Goal: Transaction & Acquisition: Purchase product/service

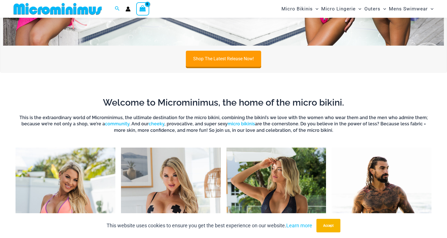
scroll to position [221, 0]
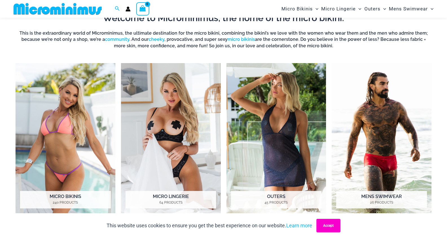
click at [334, 227] on button "Accept" at bounding box center [329, 226] width 24 height 14
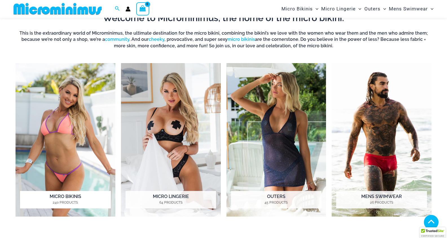
scroll to position [221, 0]
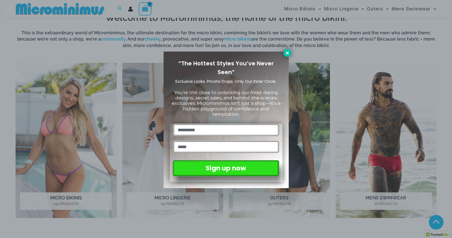
click at [284, 53] on icon at bounding box center [286, 53] width 5 height 5
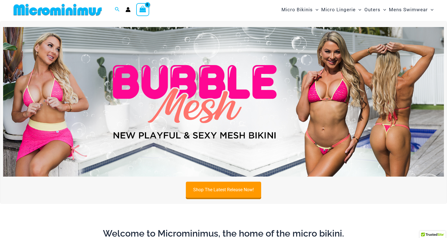
scroll to position [0, 0]
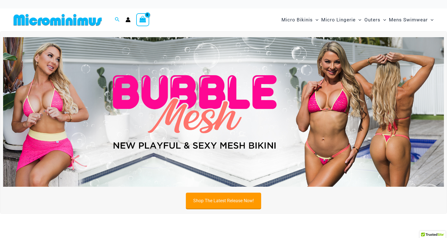
click at [234, 200] on link "Shop The Latest Release Now!" at bounding box center [223, 201] width 75 height 16
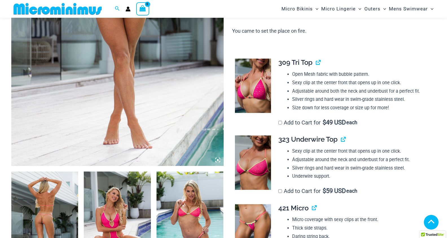
scroll to position [193, 0]
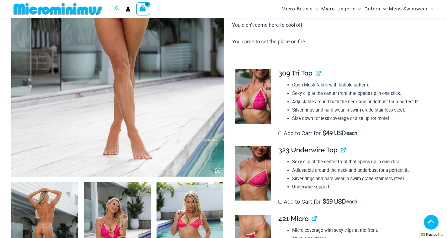
click at [254, 100] on img at bounding box center [253, 96] width 36 height 54
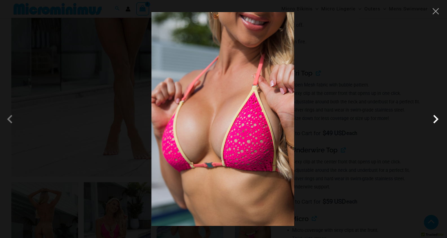
click at [434, 121] on span at bounding box center [436, 119] width 17 height 17
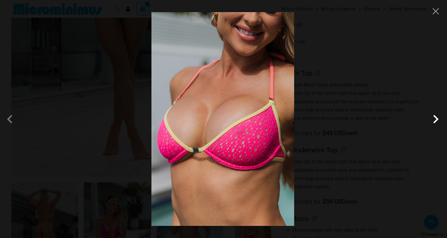
click at [434, 121] on span at bounding box center [436, 119] width 17 height 17
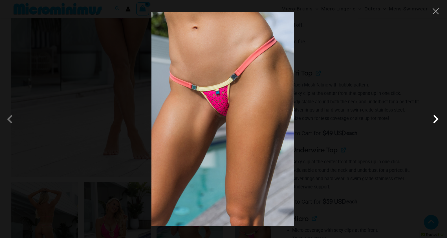
click at [434, 121] on span at bounding box center [436, 119] width 17 height 17
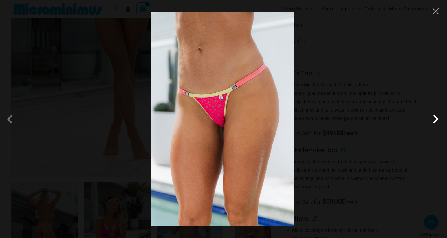
click at [434, 121] on span at bounding box center [436, 119] width 17 height 17
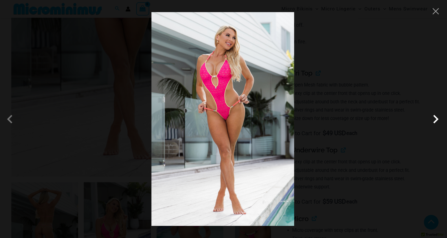
click at [438, 120] on span at bounding box center [436, 119] width 17 height 17
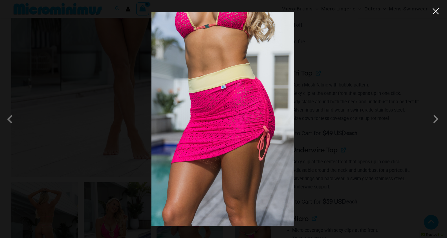
click at [436, 14] on button "Close" at bounding box center [436, 11] width 8 height 8
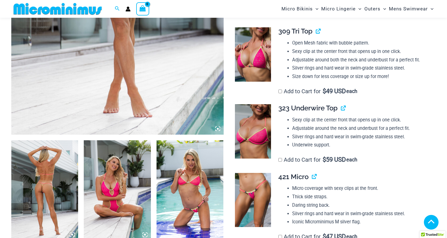
scroll to position [278, 0]
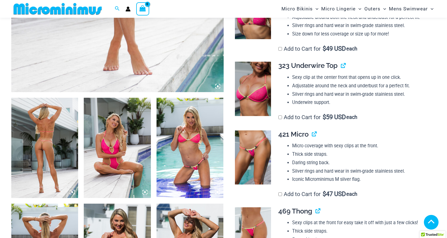
click at [191, 145] on img at bounding box center [190, 148] width 67 height 100
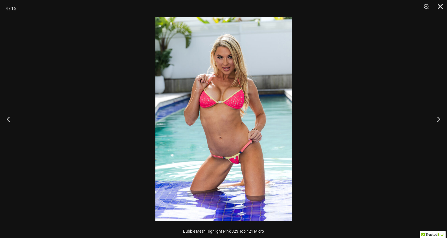
click at [240, 122] on img at bounding box center [224, 119] width 137 height 205
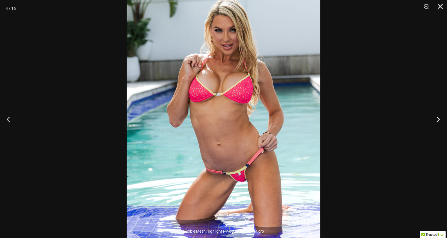
click at [439, 119] on button "Next" at bounding box center [436, 119] width 21 height 28
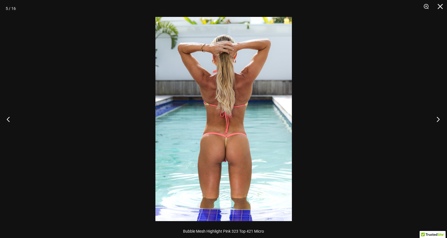
click at [439, 119] on button "Next" at bounding box center [436, 119] width 21 height 28
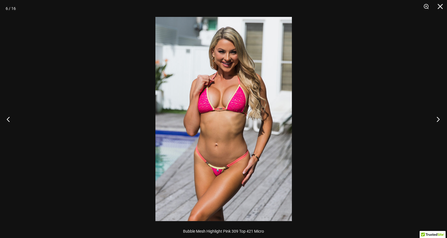
click at [439, 119] on button "Next" at bounding box center [436, 119] width 21 height 28
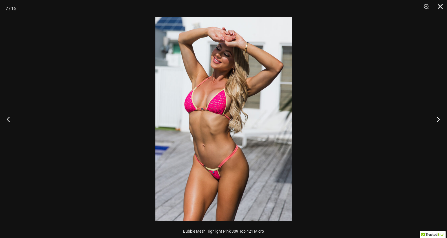
click at [439, 119] on button "Next" at bounding box center [436, 119] width 21 height 28
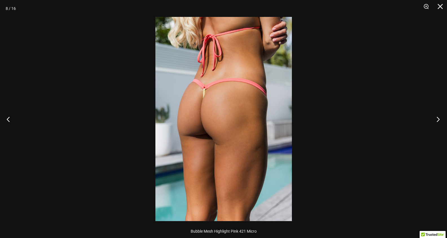
click at [439, 119] on button "Next" at bounding box center [436, 119] width 21 height 28
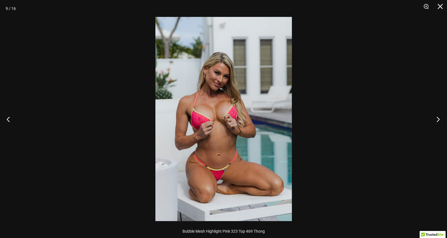
click at [439, 119] on button "Next" at bounding box center [436, 119] width 21 height 28
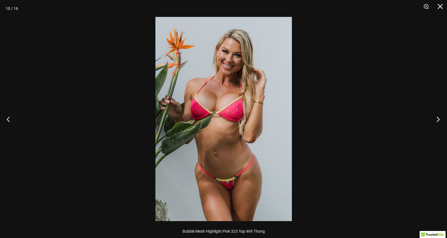
click at [439, 119] on button "Next" at bounding box center [436, 119] width 21 height 28
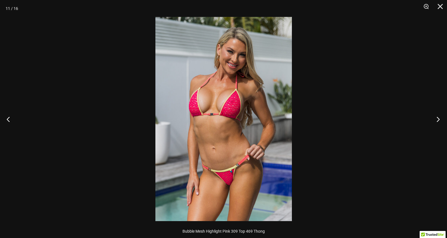
click at [439, 119] on button "Next" at bounding box center [436, 119] width 21 height 28
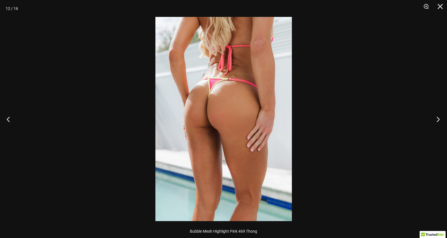
click at [439, 119] on button "Next" at bounding box center [436, 119] width 21 height 28
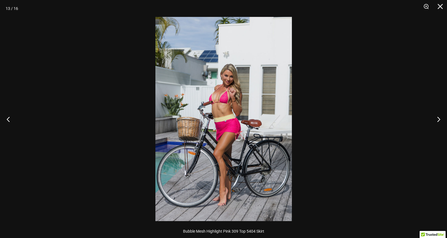
click at [248, 117] on img at bounding box center [224, 119] width 137 height 205
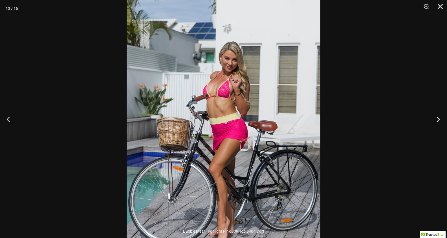
click at [441, 120] on button "Next" at bounding box center [436, 119] width 21 height 28
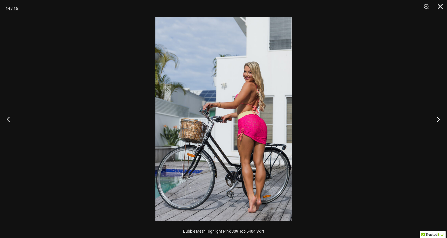
click at [441, 120] on button "Next" at bounding box center [436, 119] width 21 height 28
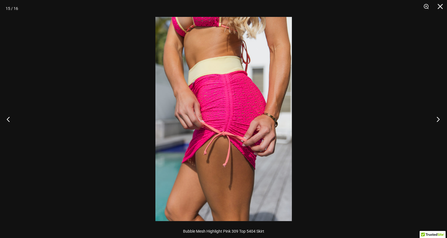
click at [437, 118] on button "Next" at bounding box center [436, 119] width 21 height 28
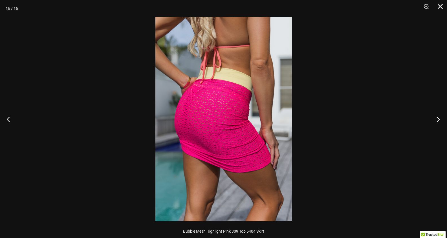
click at [437, 118] on button "Next" at bounding box center [436, 119] width 21 height 28
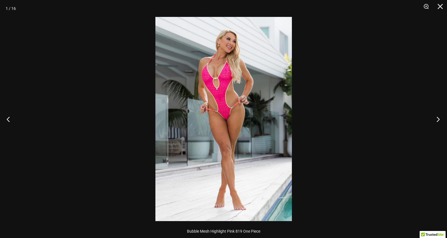
click at [437, 118] on button "Next" at bounding box center [436, 119] width 21 height 28
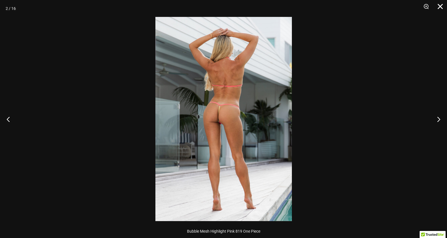
click at [442, 8] on button "Close" at bounding box center [439, 8] width 14 height 17
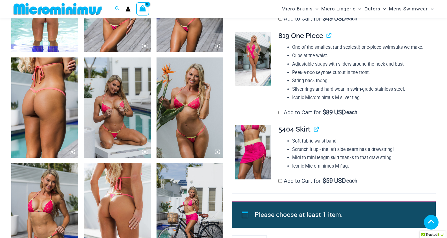
scroll to position [532, 0]
